Goal: Participate in discussion: Engage in conversation with other users on a specific topic

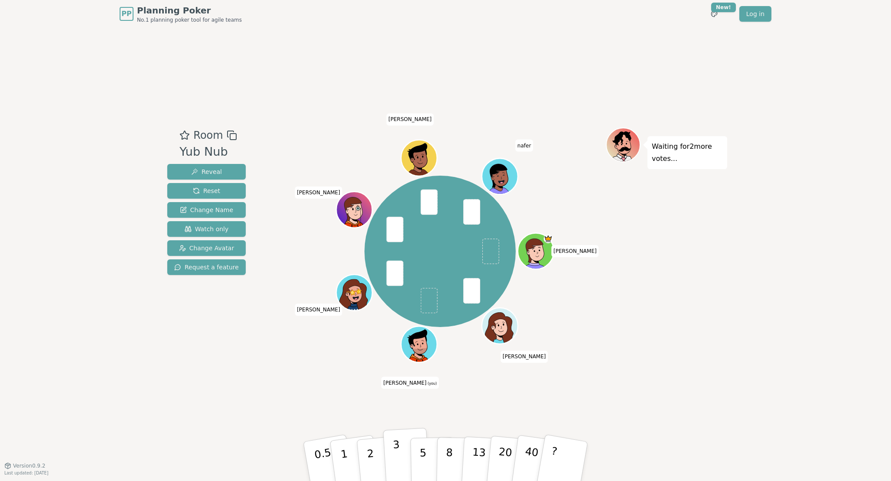
click at [394, 462] on p "3" at bounding box center [398, 461] width 10 height 47
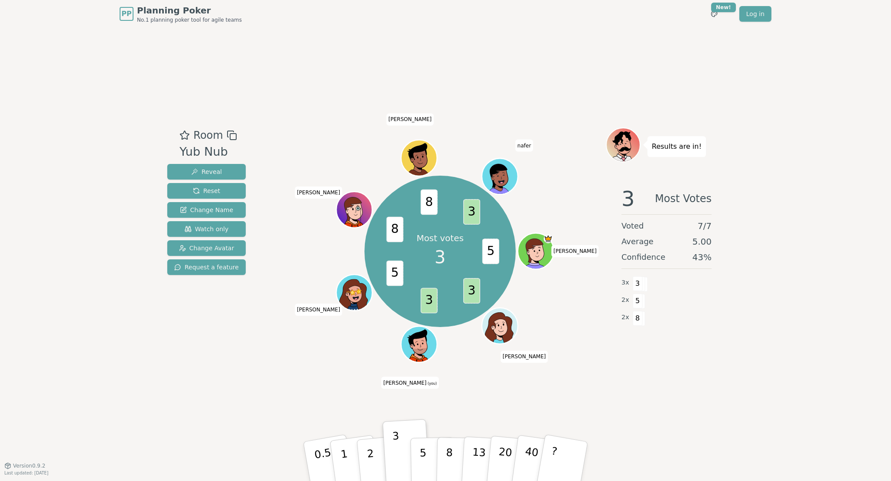
click at [319, 387] on div "Room Yub Nub Reveal Reset Change Name Watch only Change Avatar Request a featur…" at bounding box center [445, 246] width 563 height 437
click at [427, 455] on button "5" at bounding box center [432, 461] width 45 height 66
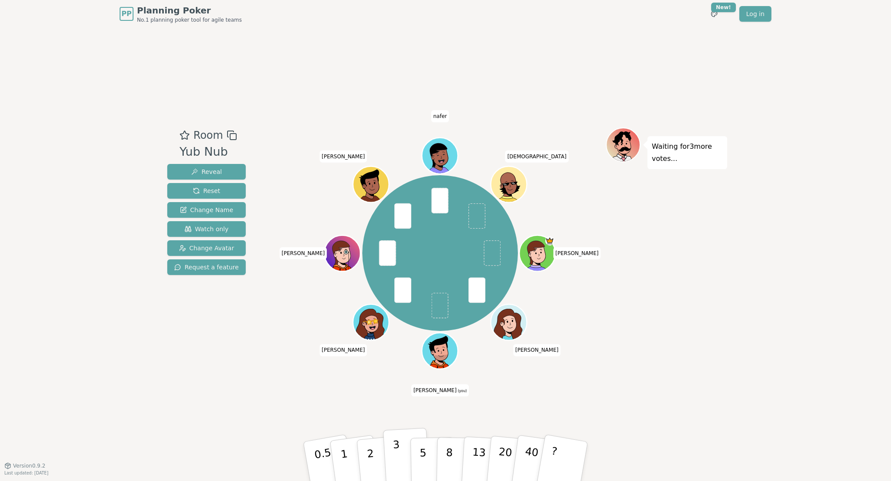
click at [395, 459] on p "3" at bounding box center [398, 461] width 10 height 47
click at [299, 355] on div "[PERSON_NAME] (you) [PERSON_NAME] [PERSON_NAME] [PERSON_NAME]" at bounding box center [440, 253] width 332 height 221
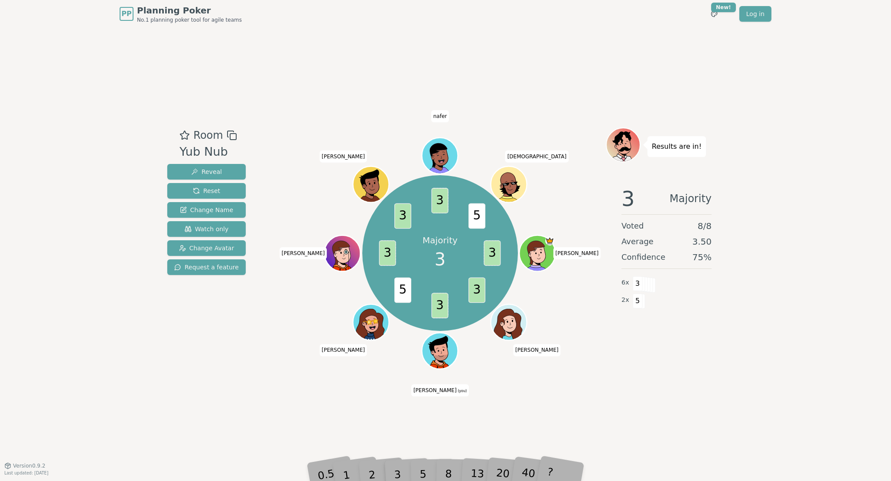
click at [256, 415] on div "Room Yub Nub Reveal Reset Change Name Watch only Change Avatar Request a featur…" at bounding box center [445, 246] width 563 height 437
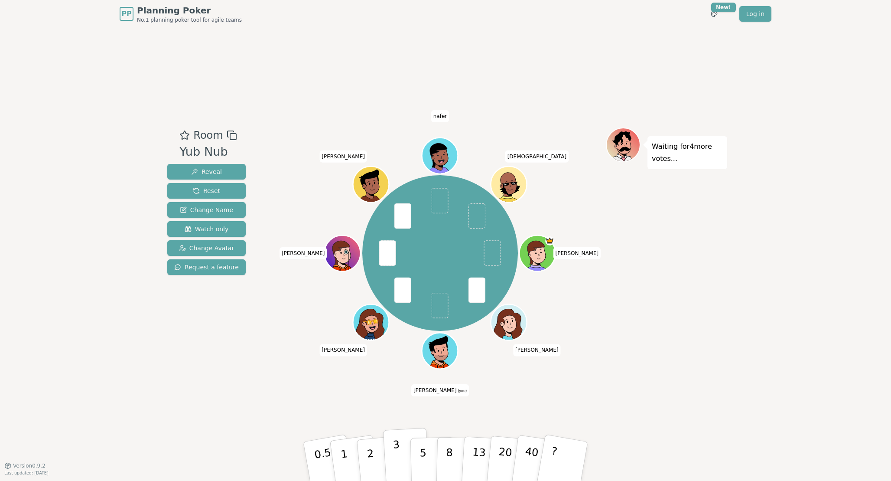
click at [394, 455] on p "3" at bounding box center [398, 461] width 10 height 47
click at [298, 382] on div "Room Yub Nub Reveal Reset Change Name Watch only Change Avatar Request a featur…" at bounding box center [445, 246] width 563 height 437
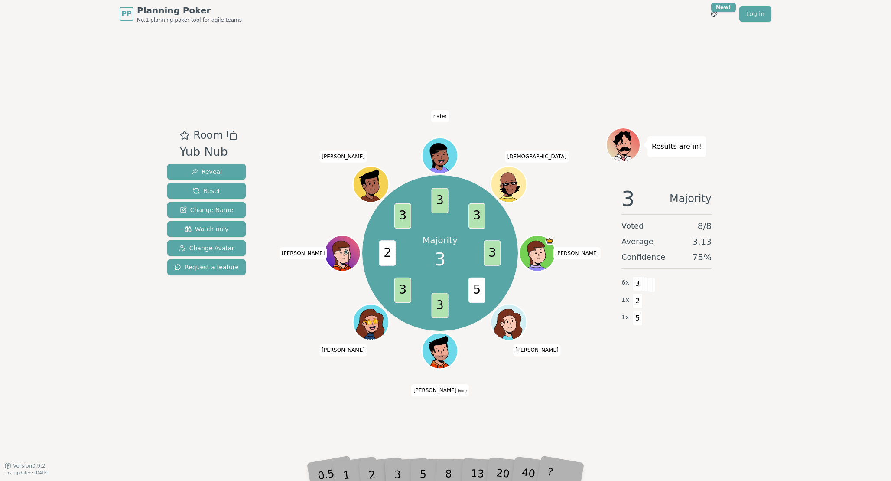
click at [280, 365] on div "Room Yub Nub Reveal Reset Change Name Watch only Change Avatar Request a featur…" at bounding box center [445, 246] width 563 height 437
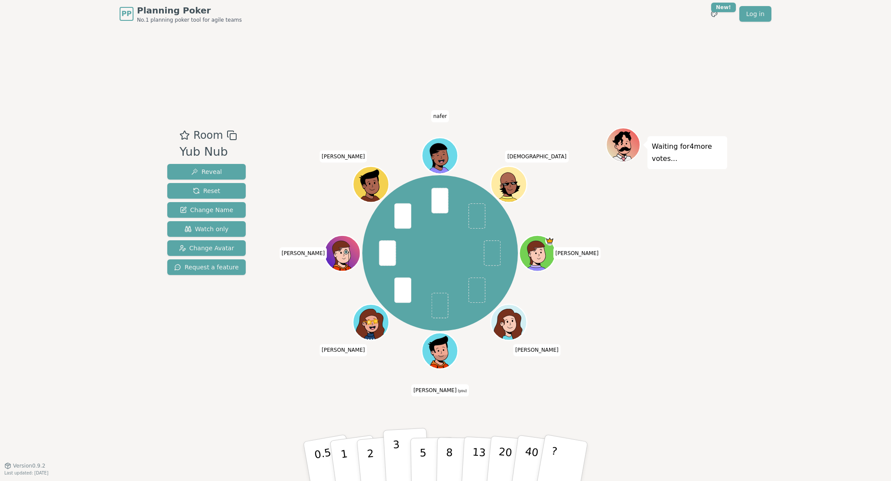
click at [395, 460] on p "3" at bounding box center [398, 461] width 10 height 47
click at [274, 325] on div "[PERSON_NAME] (you) [PERSON_NAME] [PERSON_NAME] [PERSON_NAME]" at bounding box center [440, 253] width 332 height 221
click at [369, 468] on p "2" at bounding box center [371, 462] width 11 height 47
click at [277, 324] on div "[PERSON_NAME] (you) [PERSON_NAME] [PERSON_NAME] [PERSON_NAME]" at bounding box center [440, 253] width 332 height 221
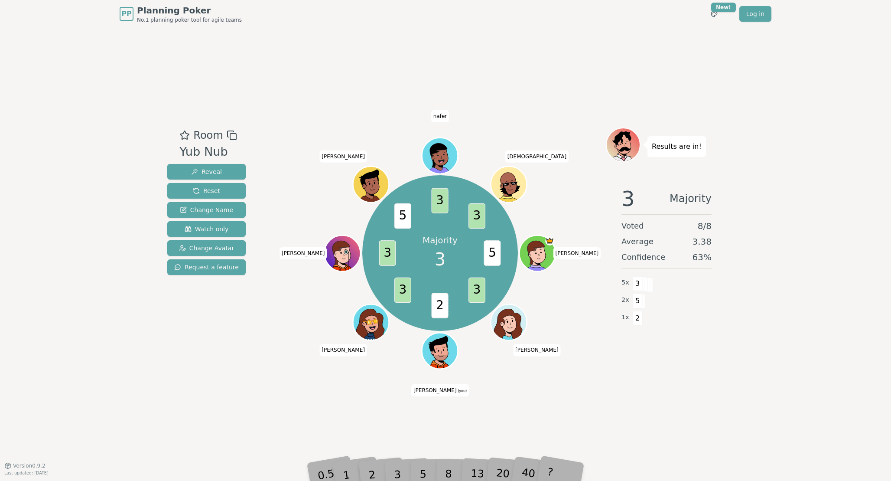
click at [379, 389] on div "Room Yub Nub Reveal Reset Change Name Watch only Change Avatar Request a featur…" at bounding box center [445, 246] width 563 height 437
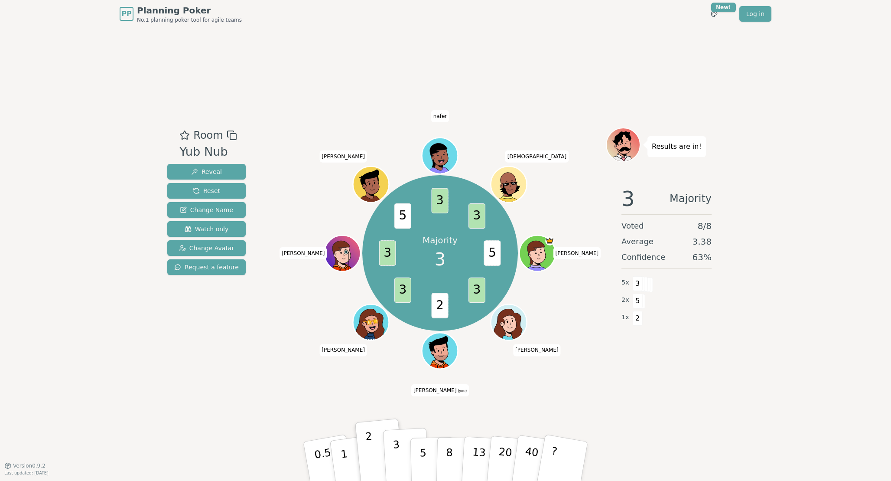
click at [400, 452] on button "3" at bounding box center [406, 461] width 47 height 68
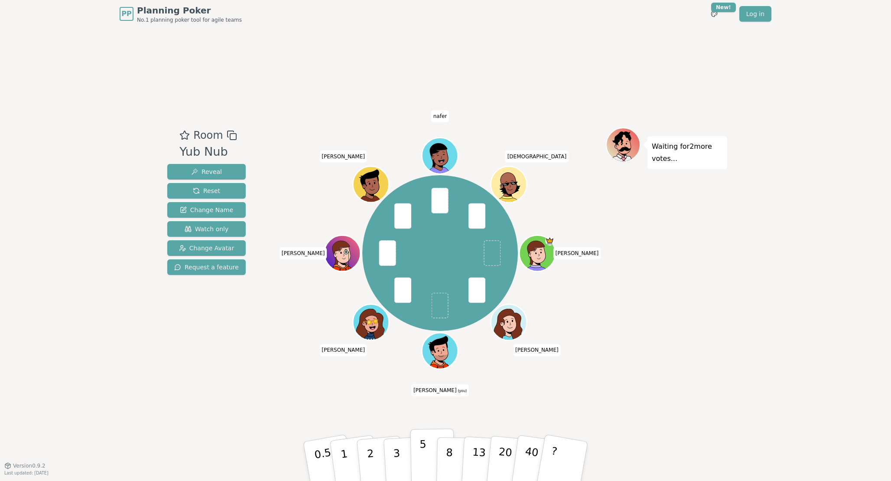
click at [418, 452] on button "5" at bounding box center [432, 461] width 45 height 66
click at [310, 364] on div "[PERSON_NAME] (you) [PERSON_NAME] [PERSON_NAME] [PERSON_NAME]" at bounding box center [440, 246] width 332 height 238
click at [397, 462] on p "3" at bounding box center [398, 461] width 10 height 47
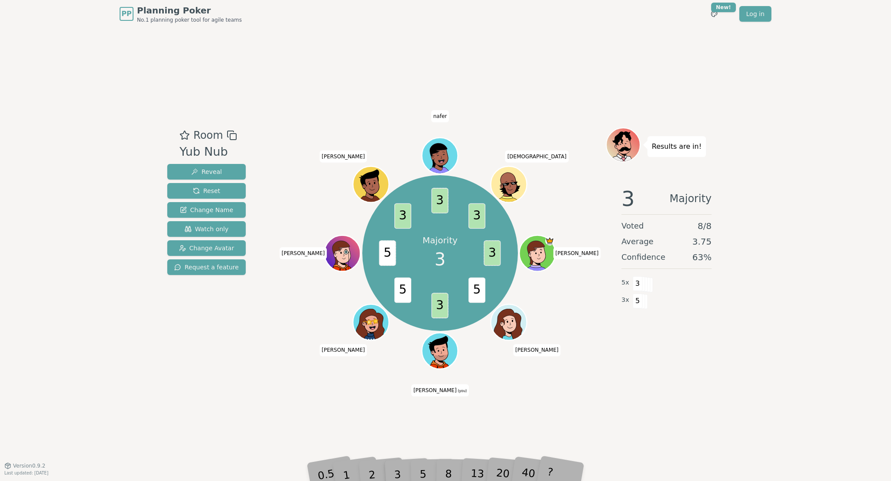
click at [292, 398] on div "Room Yub Nub Reveal Reset Change Name Watch only Change Avatar Request a featur…" at bounding box center [445, 246] width 563 height 437
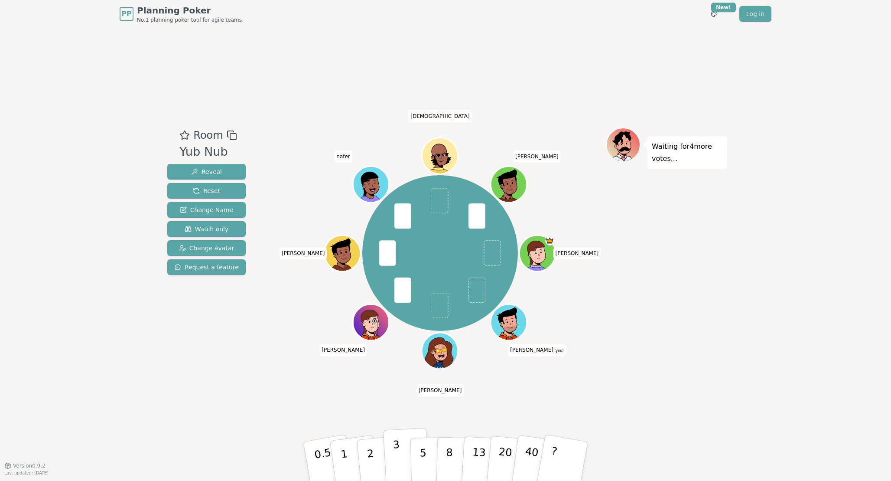
click at [397, 457] on p "3" at bounding box center [398, 461] width 10 height 47
click at [396, 460] on p "3" at bounding box center [398, 461] width 10 height 47
click at [399, 460] on p "3" at bounding box center [398, 461] width 10 height 47
click at [263, 340] on div "Room Yub Nub Reveal Reset Change Name Watch only Change Avatar Request a featur…" at bounding box center [445, 246] width 563 height 238
click at [522, 67] on div "Room Yub Nub Reveal Reset Change Name Watch only Change Avatar Request a featur…" at bounding box center [445, 246] width 563 height 437
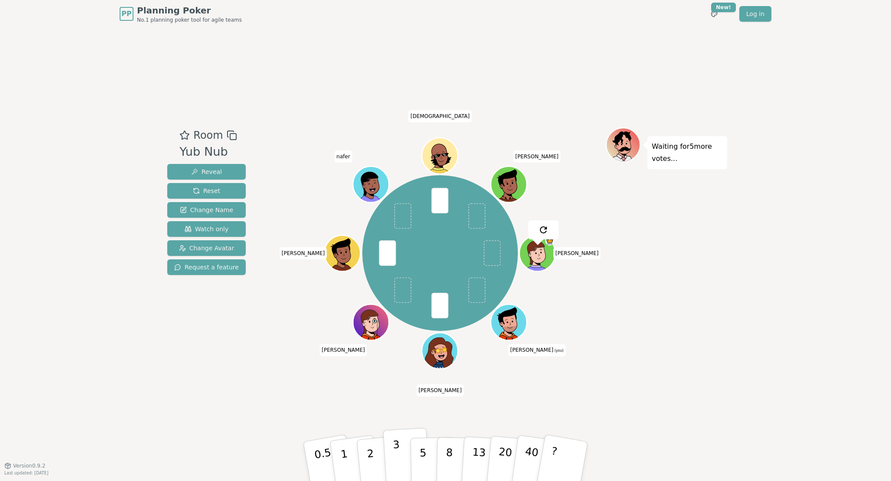
click at [400, 467] on p "3" at bounding box center [398, 461] width 10 height 47
